Goal: Task Accomplishment & Management: Use online tool/utility

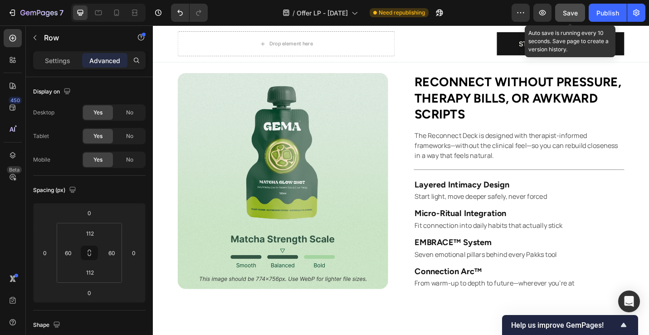
click at [569, 14] on span "Save" at bounding box center [570, 13] width 15 height 8
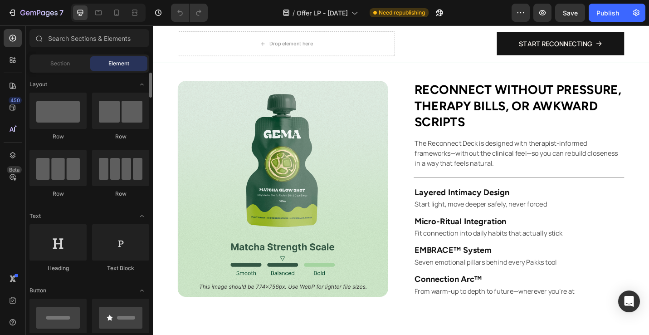
scroll to position [524, 0]
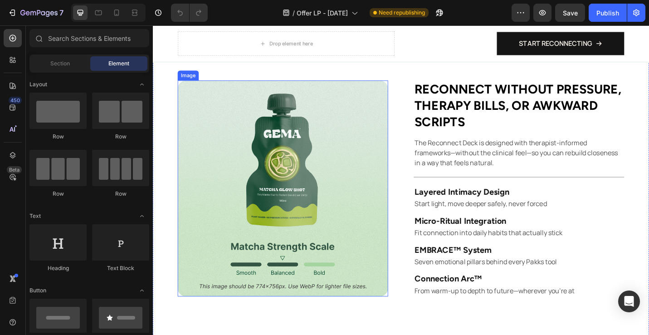
click at [337, 209] on img at bounding box center [295, 204] width 231 height 237
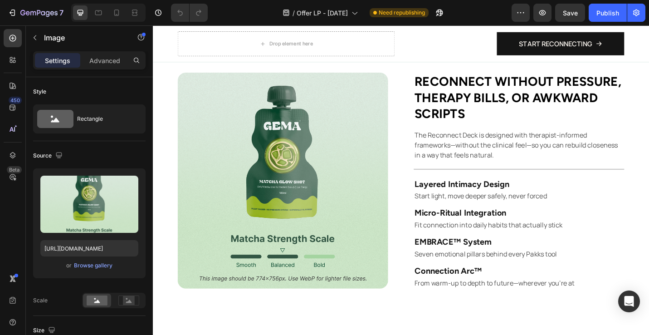
scroll to position [534, 0]
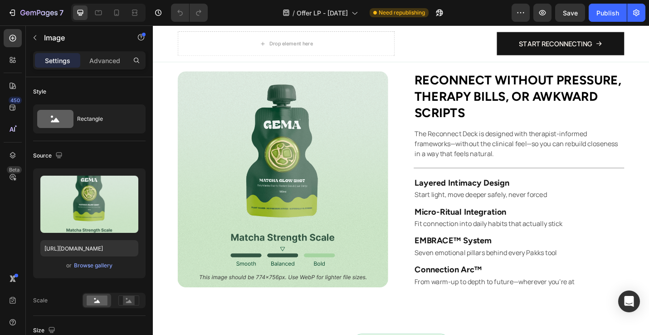
click at [337, 209] on img at bounding box center [295, 194] width 231 height 237
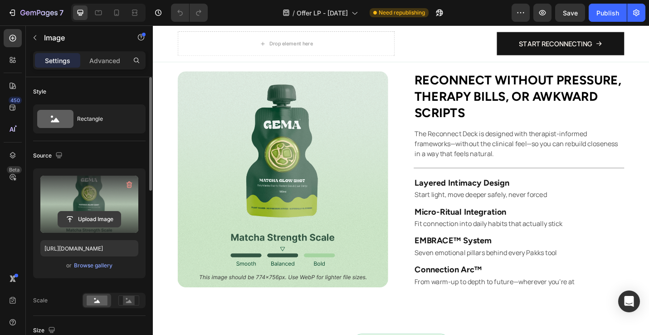
click at [97, 219] on input "file" at bounding box center [89, 218] width 63 height 15
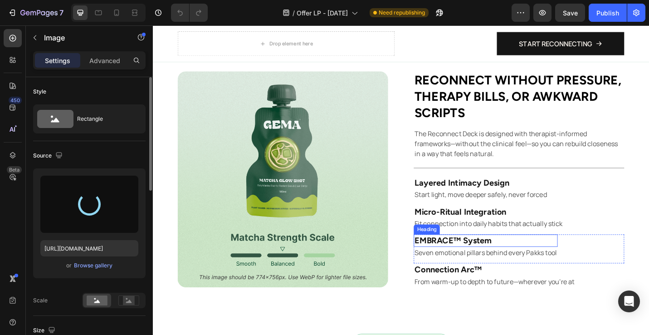
type input "https://cdn.shopify.com/s/files/1/0745/0253/7445/files/gempages_565555323633403…"
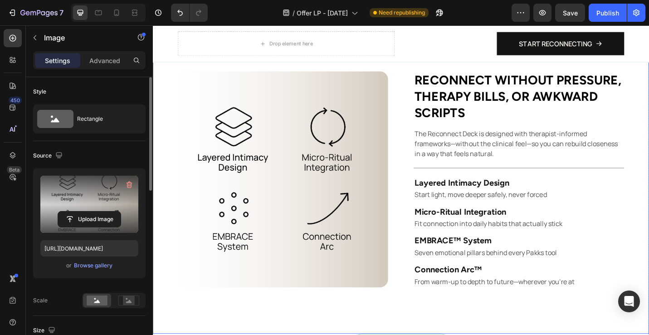
click at [574, 333] on div "Image Reconnect without pressure, therapy bills, or awkward scripts Heading The…" at bounding box center [425, 194] width 544 height 338
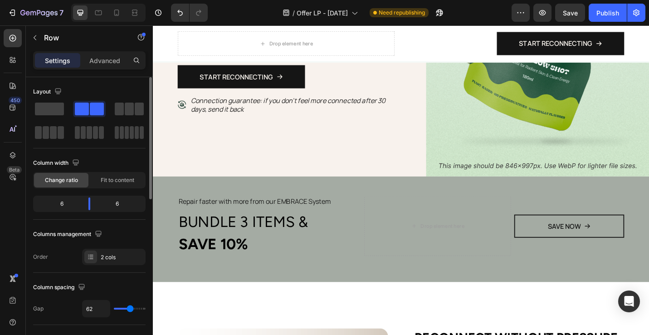
scroll to position [253, 0]
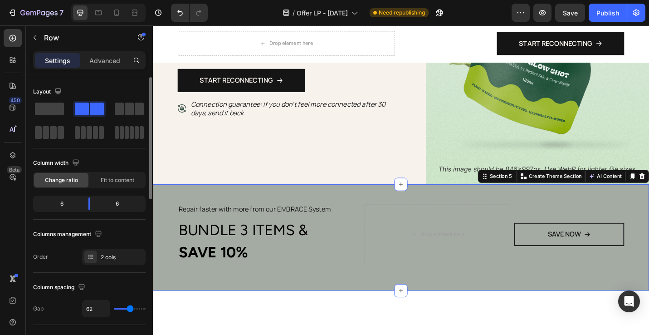
click at [414, 206] on div "Repair faster with more from our EMBRACE System Text Block BUNDLE 3 ITEMS & SAV…" at bounding box center [425, 257] width 544 height 117
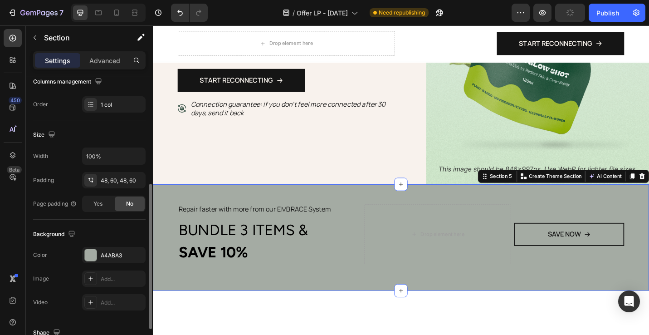
scroll to position [212, 0]
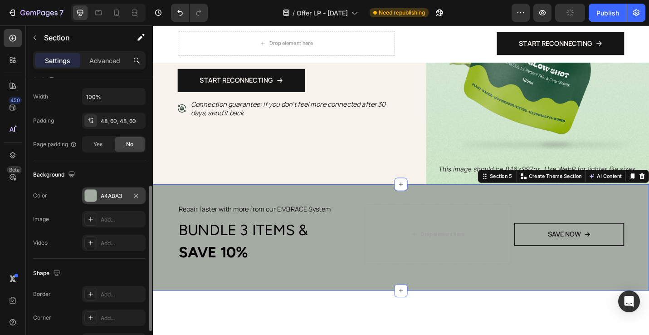
click at [106, 194] on div "A4ABA3" at bounding box center [114, 196] width 26 height 8
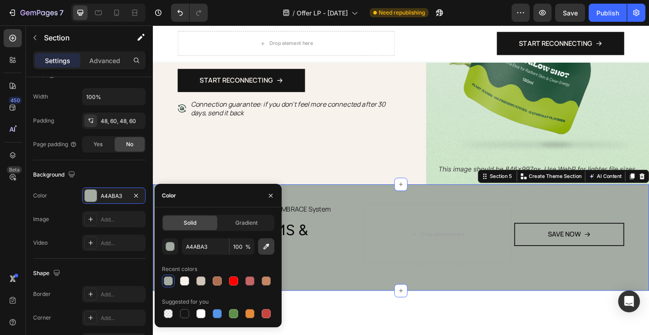
click at [266, 247] on icon "button" at bounding box center [266, 246] width 6 height 6
click at [263, 243] on icon "button" at bounding box center [266, 246] width 9 height 9
type input "D1C6B9"
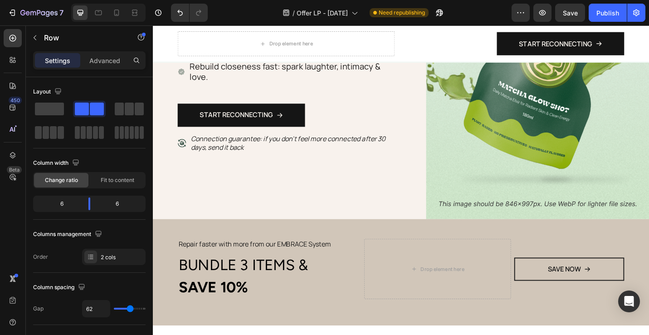
scroll to position [299, 0]
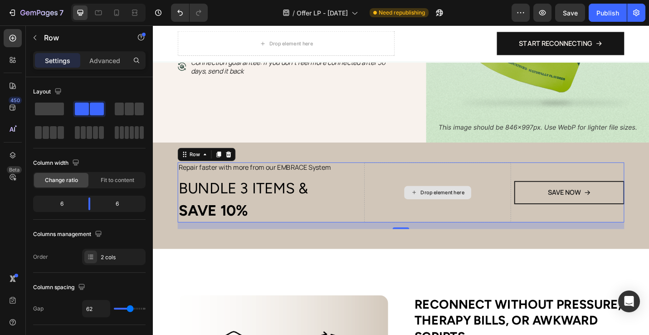
click at [404, 185] on div "Drop element here" at bounding box center [464, 208] width 161 height 66
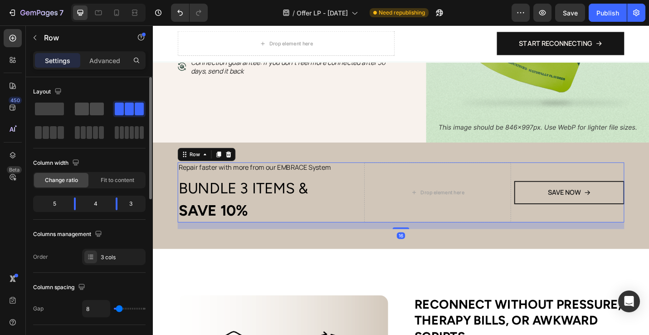
click at [100, 113] on span at bounding box center [97, 108] width 14 height 13
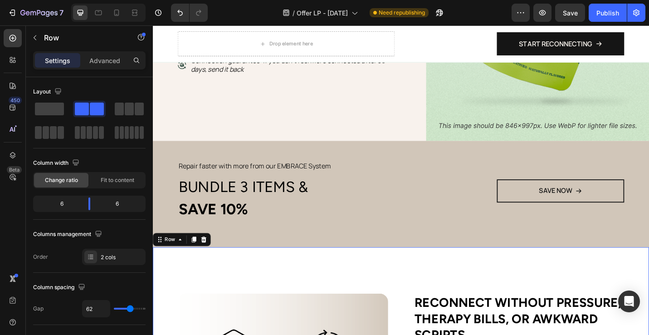
scroll to position [302, 0]
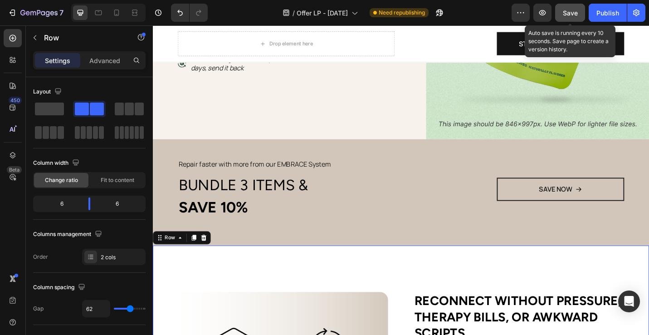
click at [570, 19] on button "Save" at bounding box center [570, 13] width 30 height 18
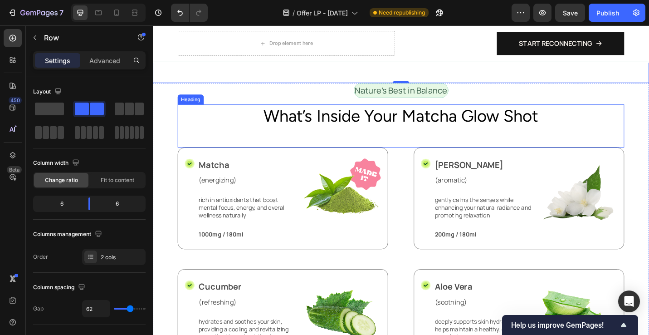
scroll to position [818, 0]
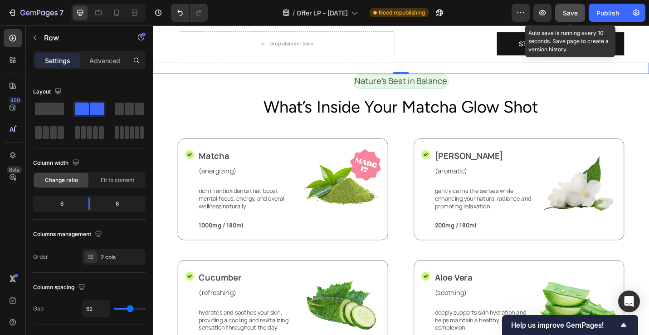
click at [569, 12] on span "Save" at bounding box center [570, 13] width 15 height 8
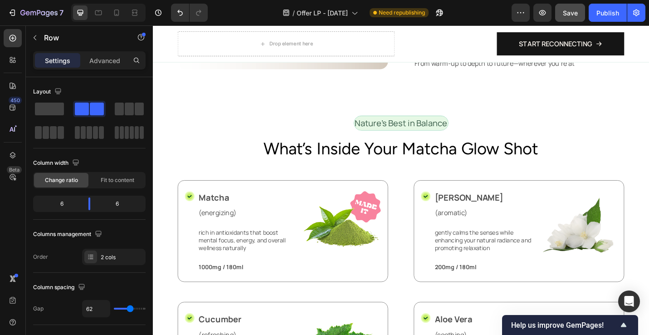
scroll to position [773, 0]
click at [446, 132] on p "Nature’s Best in Balance" at bounding box center [424, 132] width 101 height 14
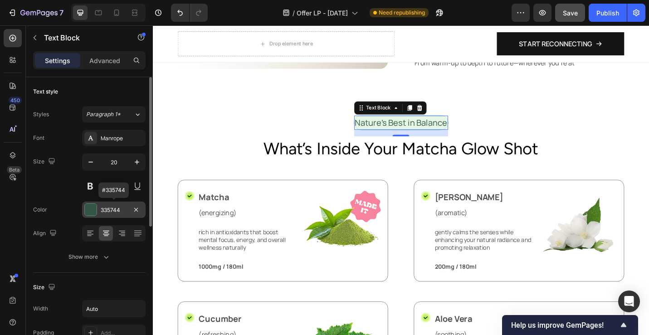
click at [101, 207] on div "335744" at bounding box center [114, 210] width 26 height 8
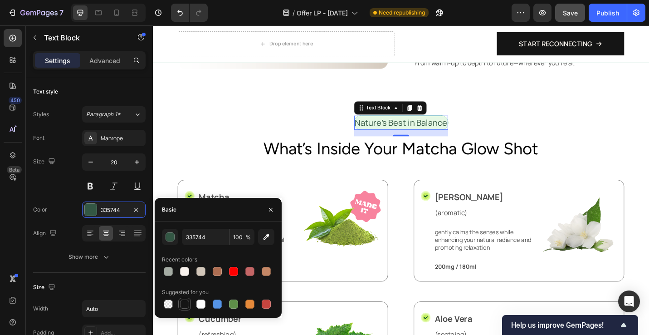
click at [185, 305] on div at bounding box center [184, 303] width 9 height 9
type input "151515"
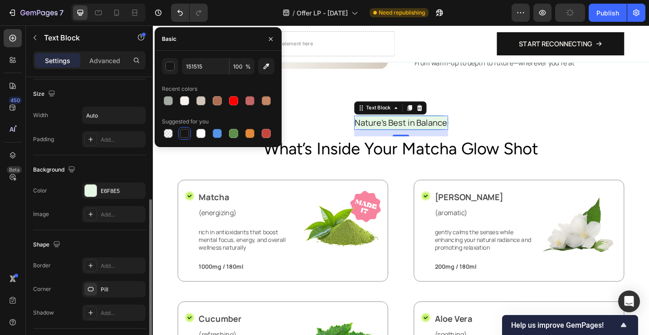
scroll to position [225, 0]
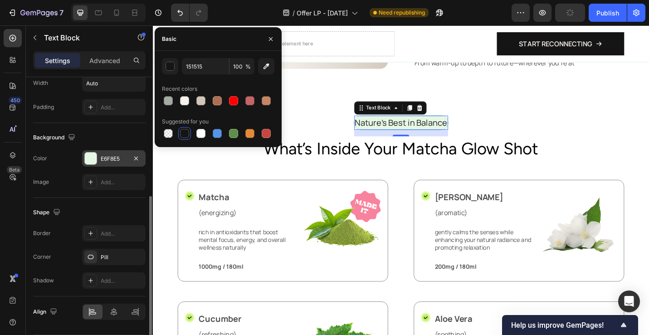
click at [89, 157] on div at bounding box center [91, 158] width 12 height 12
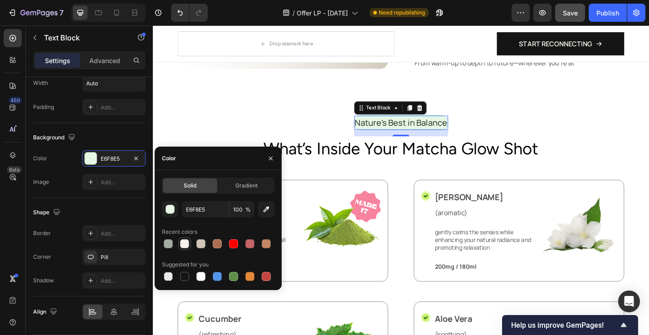
click at [182, 245] on div at bounding box center [184, 243] width 9 height 9
type input "F8F2ED"
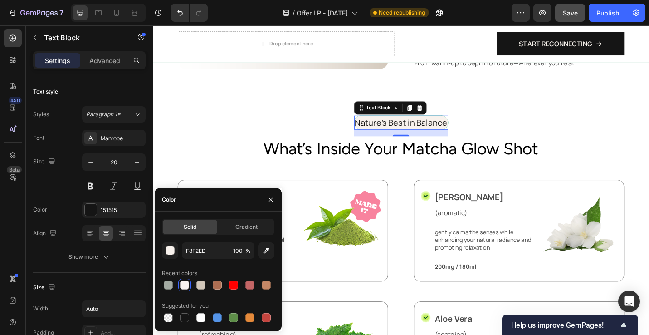
click at [569, 128] on div "Nature’s Best in Balance Text Block 16 Row" at bounding box center [425, 136] width 490 height 24
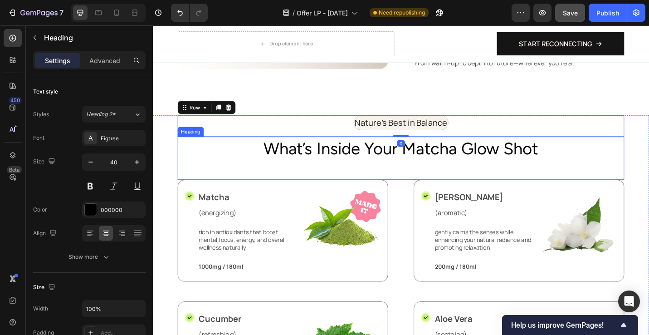
click at [648, 156] on h2 "What’s Inside Your Matcha Glow Shot" at bounding box center [425, 159] width 490 height 25
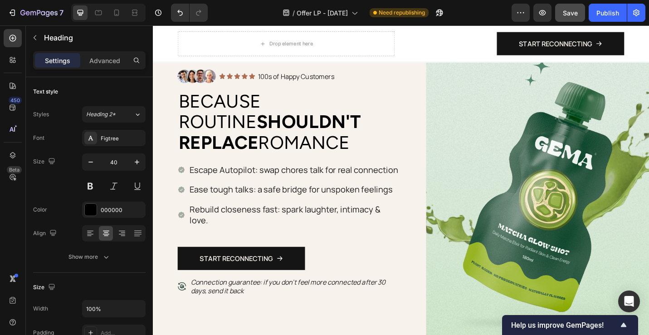
scroll to position [62, 0]
click at [542, 162] on img at bounding box center [574, 209] width 244 height 372
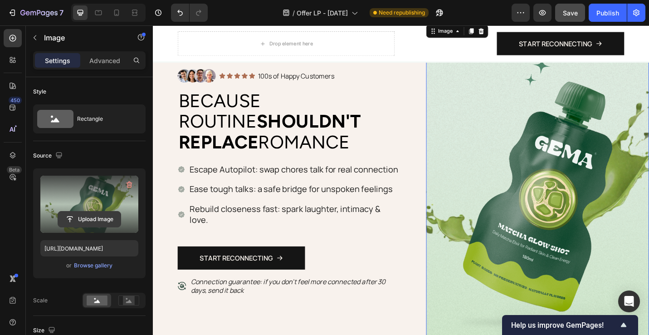
click at [104, 222] on input "file" at bounding box center [89, 218] width 63 height 15
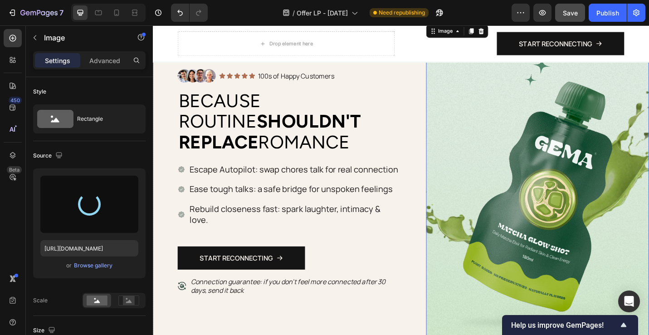
type input "https://cdn.shopify.com/s/files/1/0745/0253/7445/files/gempages_565555323633403…"
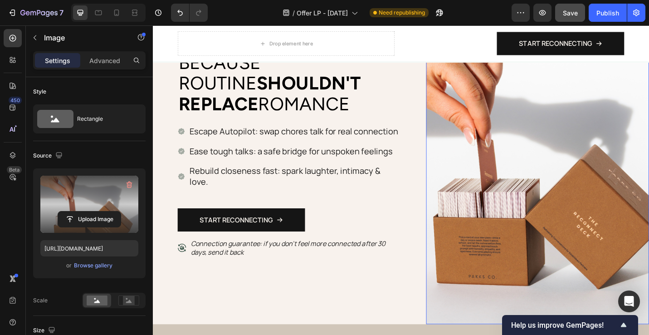
scroll to position [104, 0]
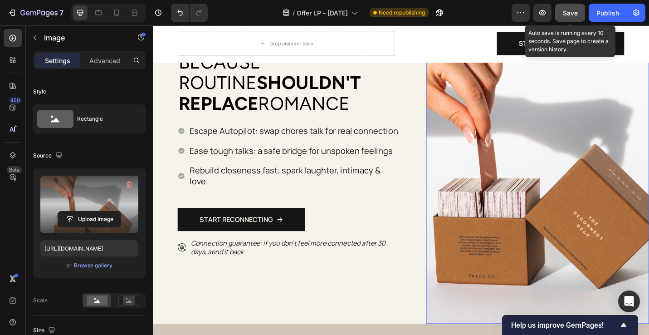
click at [565, 13] on span "Save" at bounding box center [570, 13] width 15 height 8
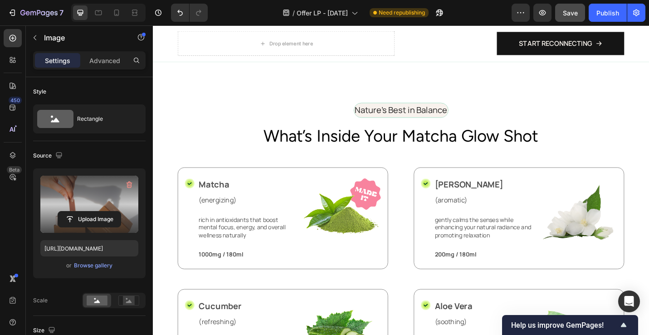
scroll to position [760, 0]
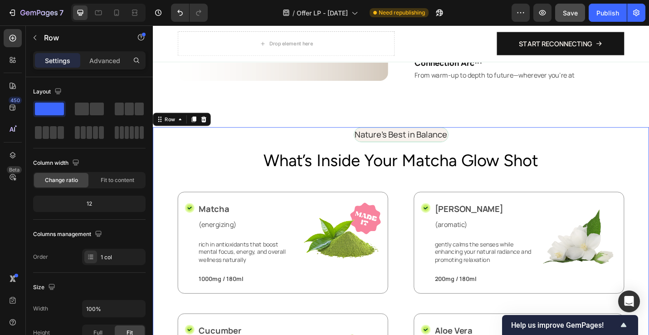
click at [648, 146] on div "Nature’s Best in Balance Text Block Row What’s Inside Your Matcha Glow Shot Hea…" at bounding box center [425, 320] width 544 height 366
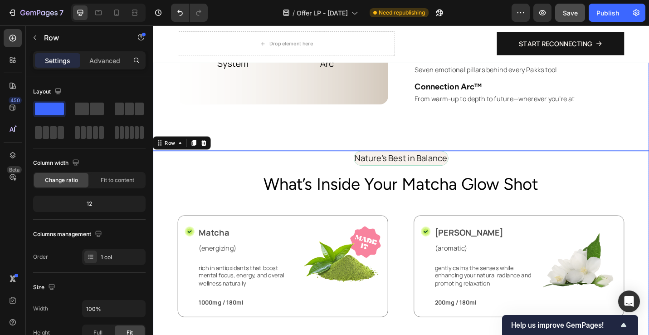
scroll to position [733, 0]
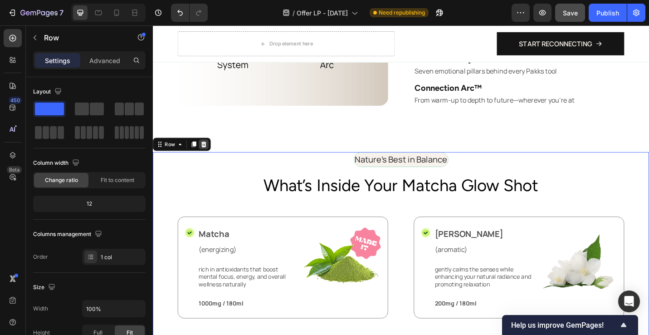
click at [212, 158] on icon at bounding box center [208, 155] width 7 height 7
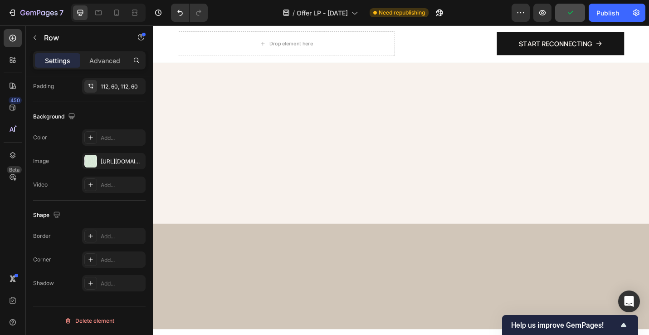
scroll to position [0, 0]
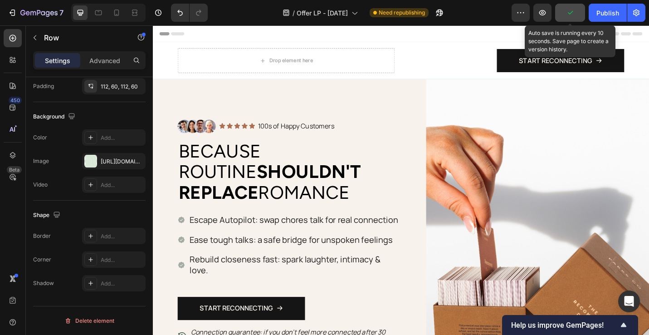
click at [564, 14] on button "button" at bounding box center [570, 13] width 30 height 18
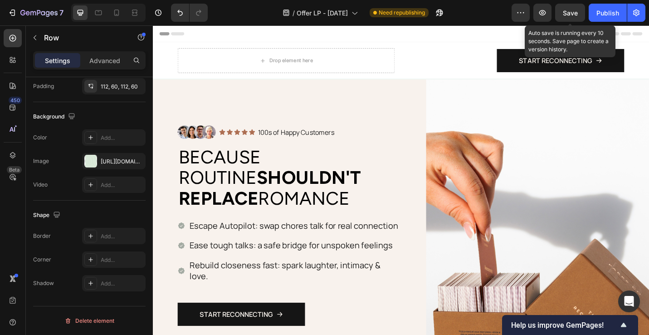
click at [573, 16] on span "Save" at bounding box center [570, 13] width 15 height 8
